Goal: Information Seeking & Learning: Learn about a topic

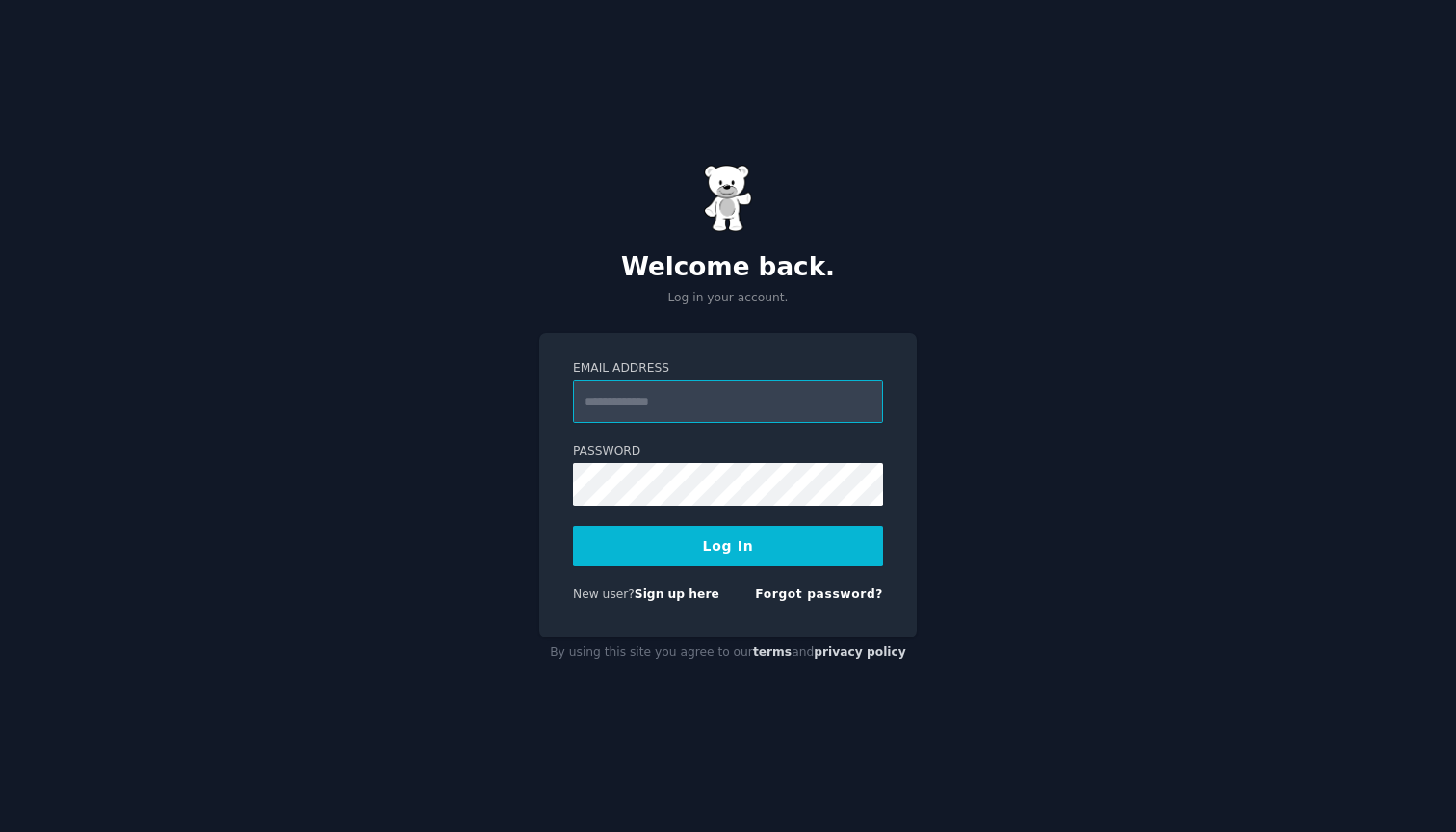
type input "**********"
click at [737, 559] on button "Log In" at bounding box center [728, 545] width 310 height 41
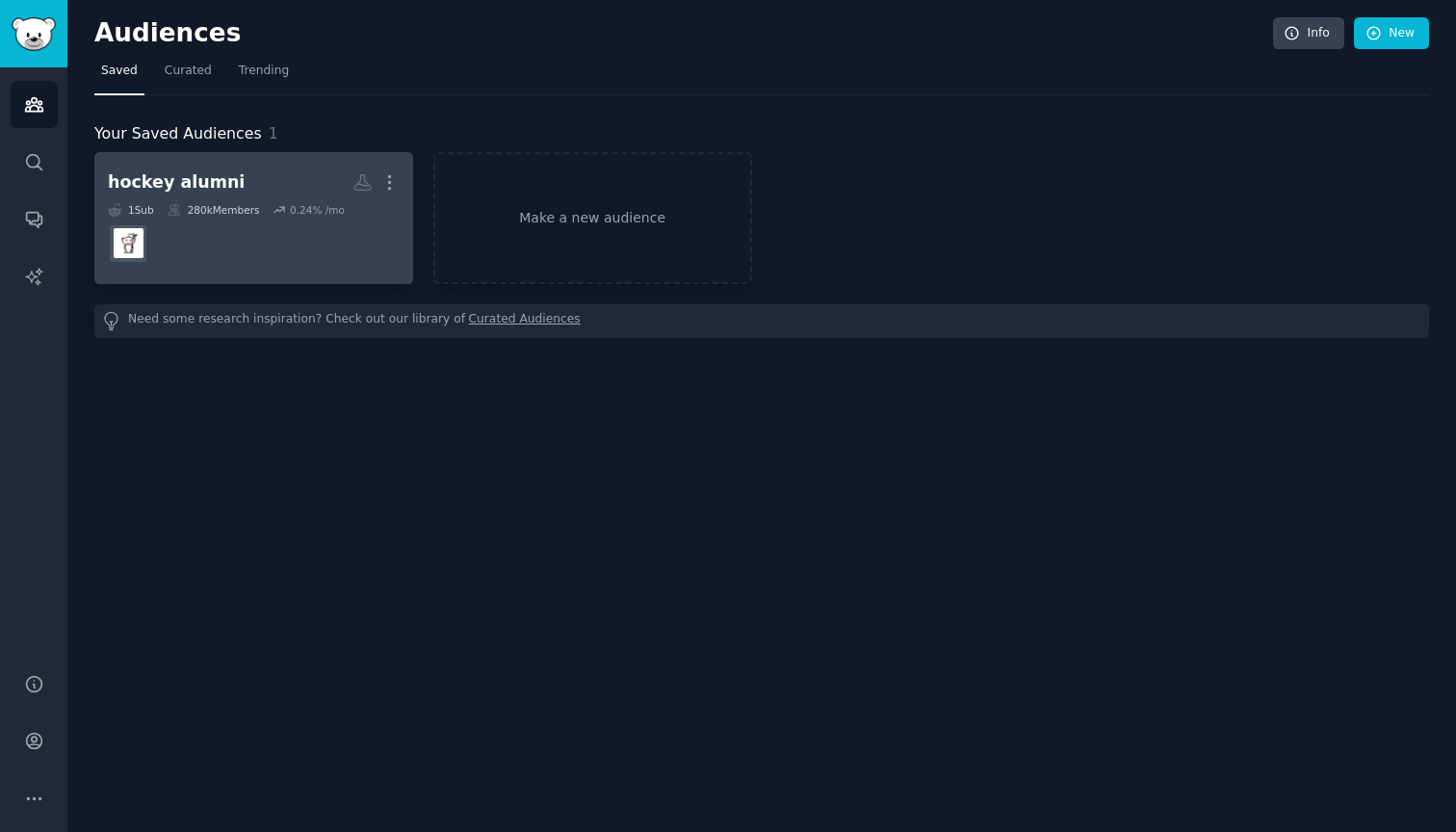
click at [259, 239] on dd at bounding box center [253, 243] width 292 height 54
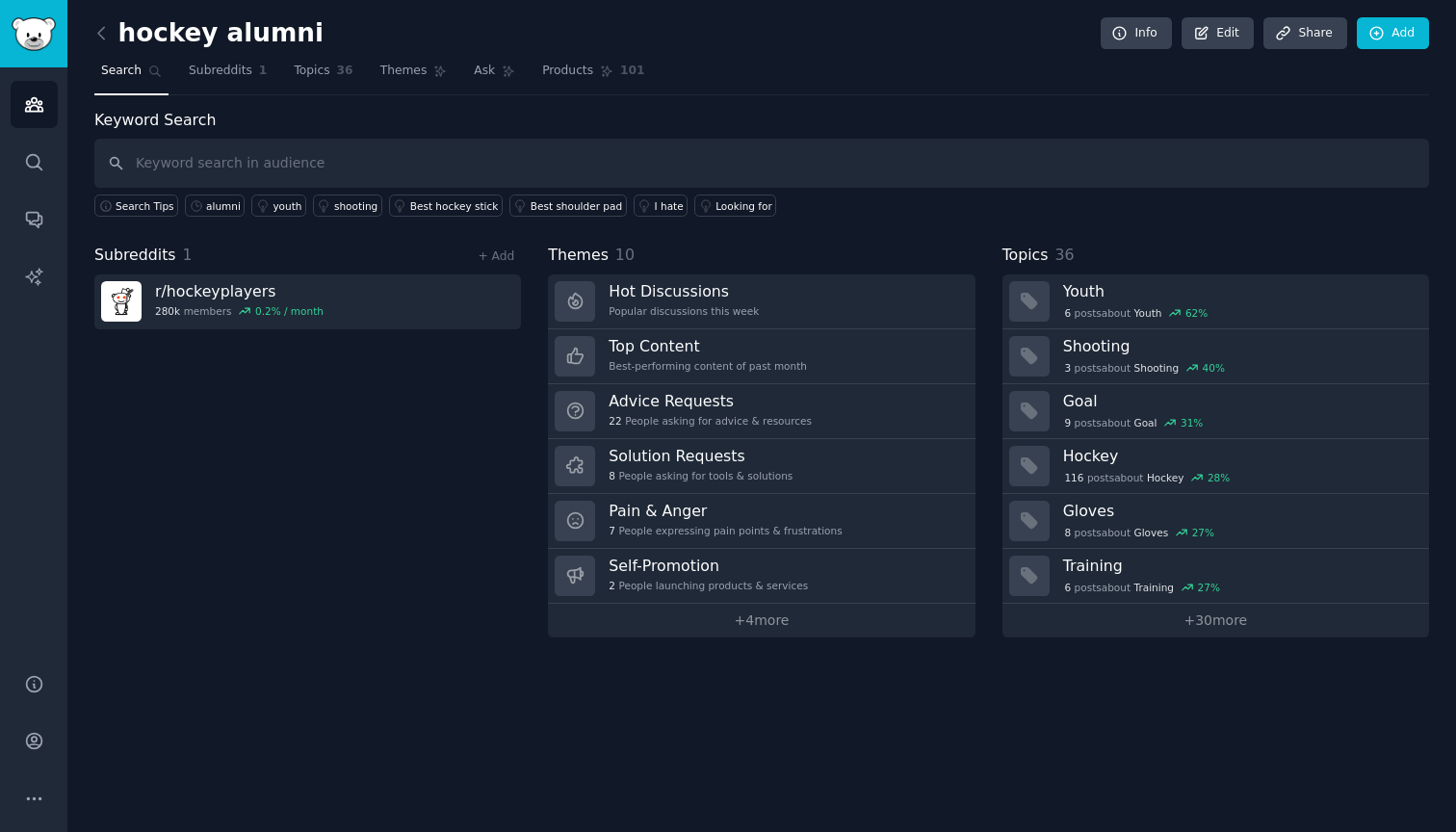
click at [43, 23] on img "Sidebar" at bounding box center [34, 35] width 44 height 34
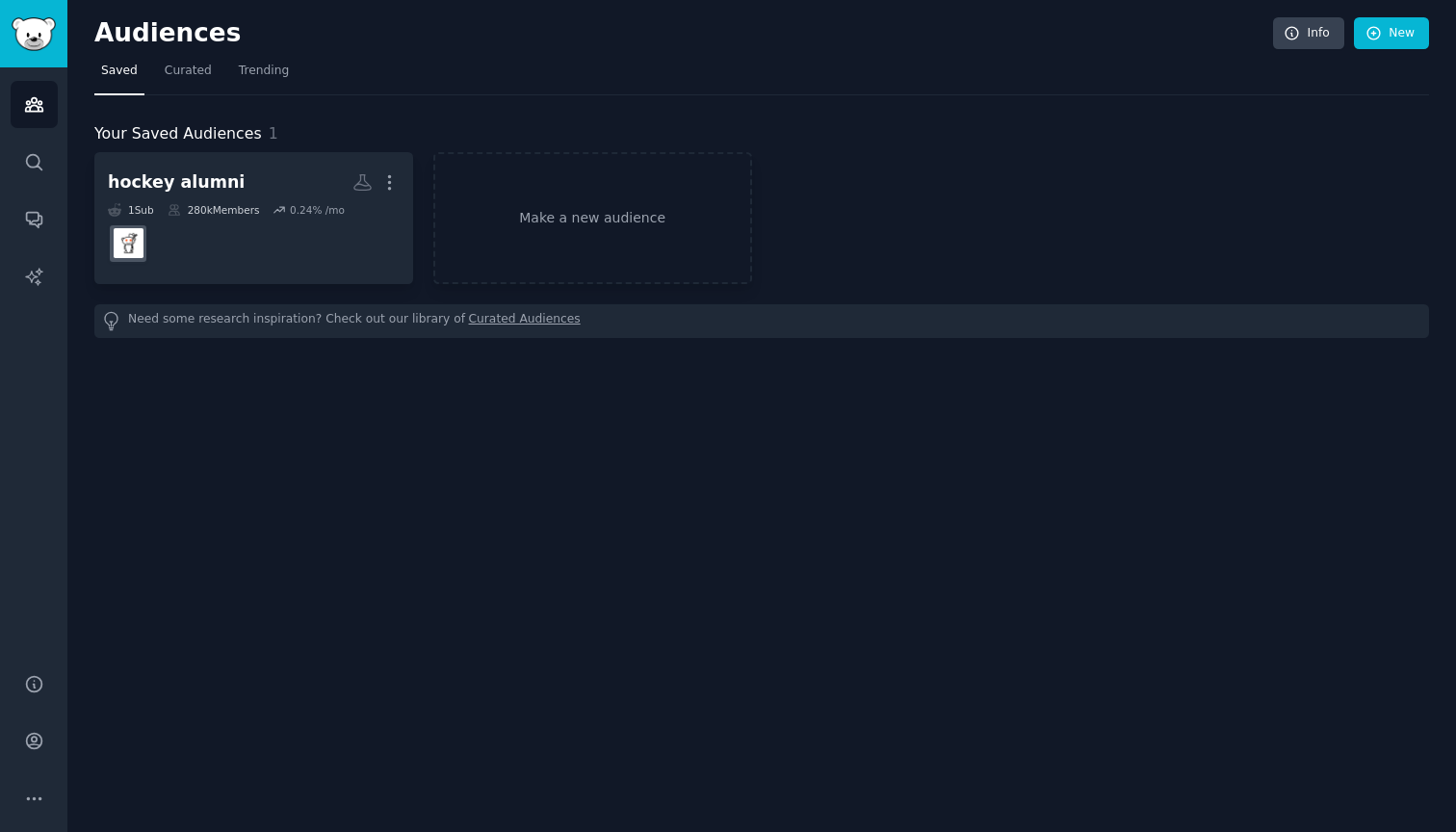
click at [313, 329] on div "Need some research inspiration? Check out our library of Curated Audiences" at bounding box center [762, 321] width 1335 height 34
click at [313, 321] on div "Need some research inspiration? Check out our library of Curated Audiences" at bounding box center [762, 321] width 1335 height 34
click at [40, 170] on icon "Sidebar" at bounding box center [34, 162] width 20 height 20
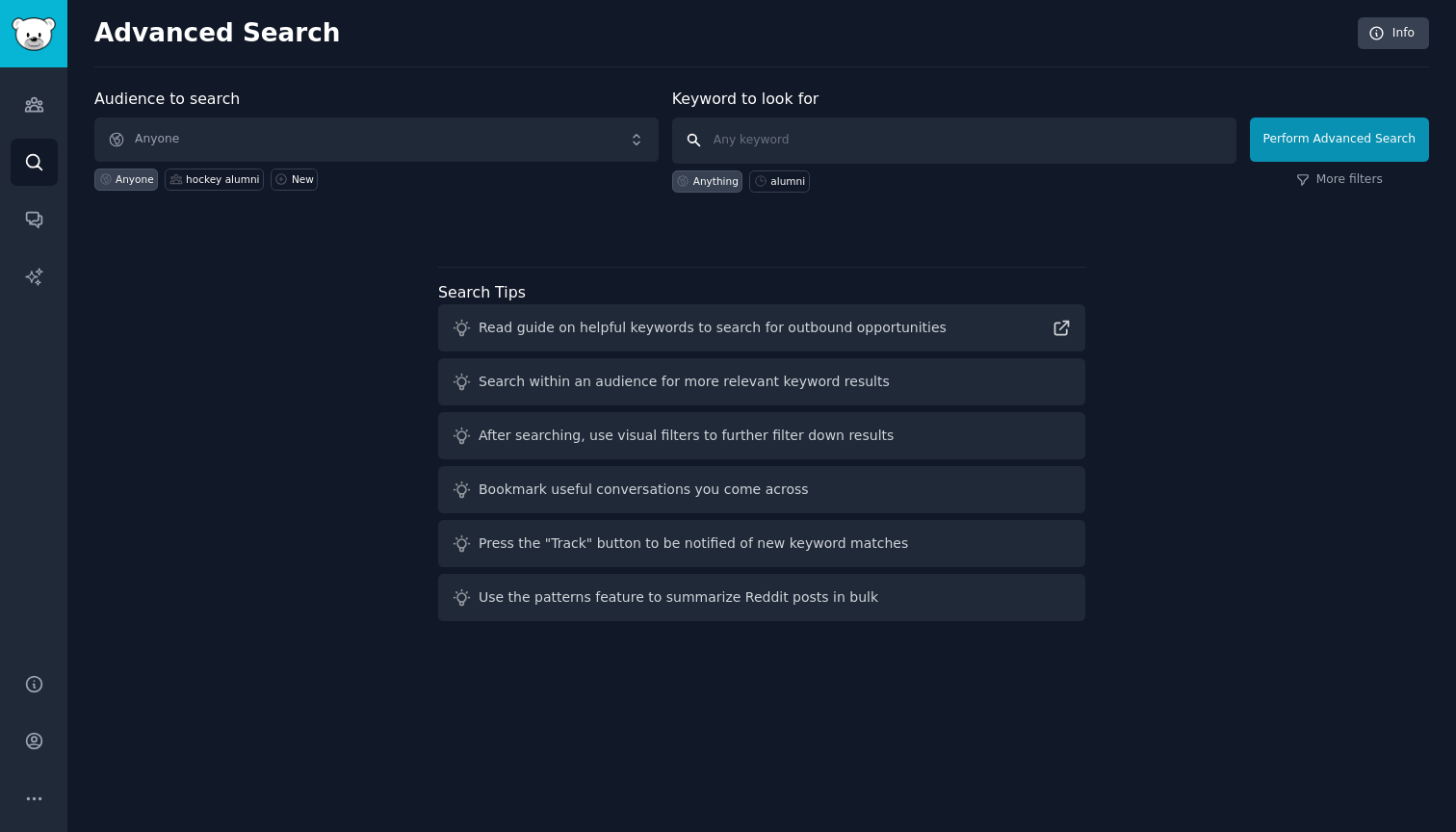
click at [889, 149] on input "text" at bounding box center [954, 140] width 564 height 46
type input "club sports fundraising"
click at [1342, 138] on button "Perform Advanced Search" at bounding box center [1339, 139] width 179 height 44
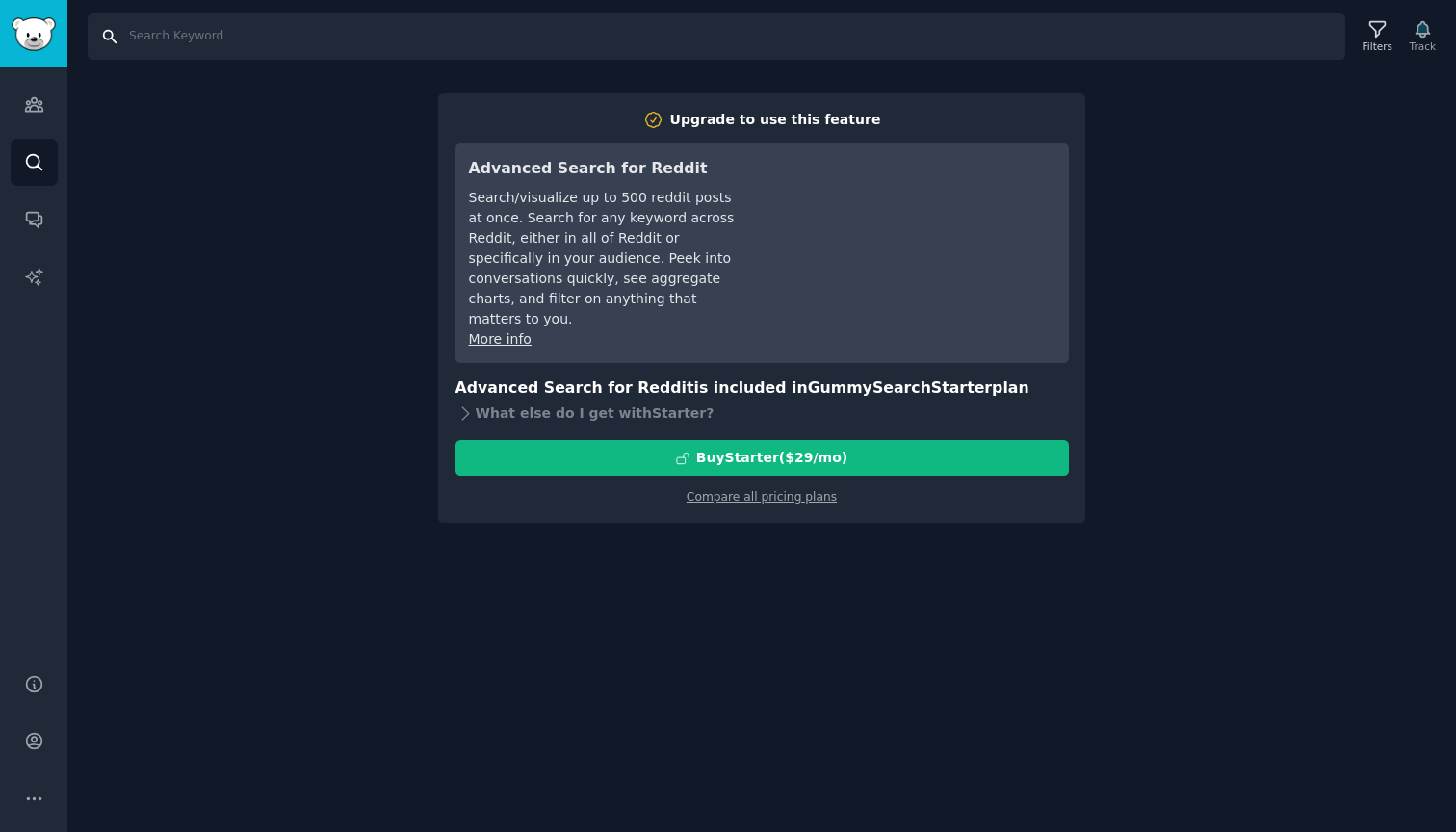
click at [1178, 38] on input "Search" at bounding box center [717, 37] width 1258 height 46
type input "club sports"
